Goal: Go to known website: Go to known website

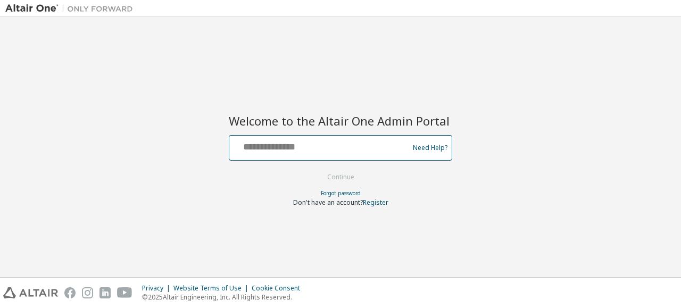
click at [296, 146] on input "text" at bounding box center [320, 145] width 174 height 15
type input "**********"
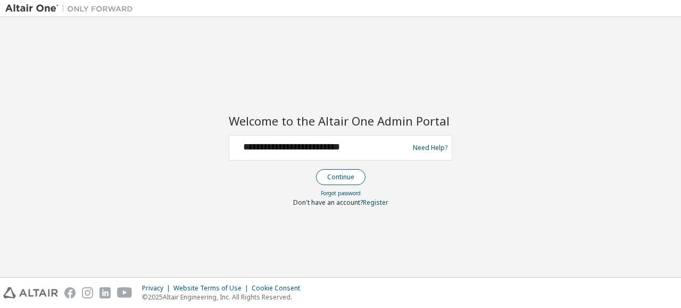
click at [341, 181] on button "Continue" at bounding box center [340, 177] width 49 height 16
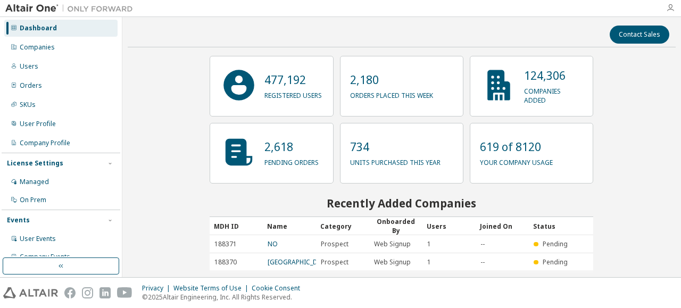
click at [673, 12] on icon "button" at bounding box center [670, 8] width 9 height 9
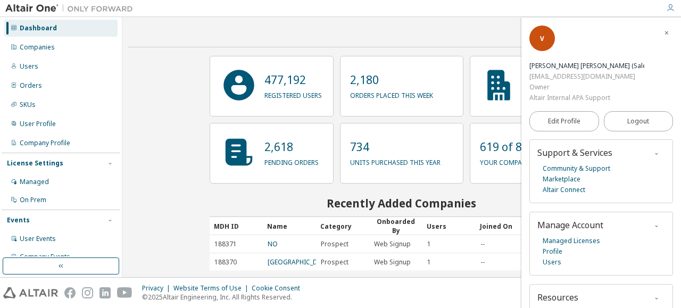
scroll to position [24, 0]
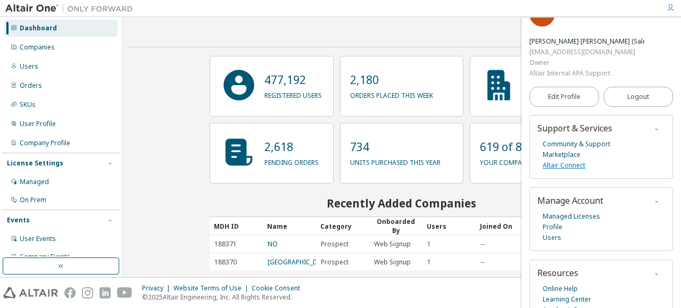
click at [573, 160] on link "Altair Connect" at bounding box center [563, 165] width 43 height 11
